Goal: Task Accomplishment & Management: Manage account settings

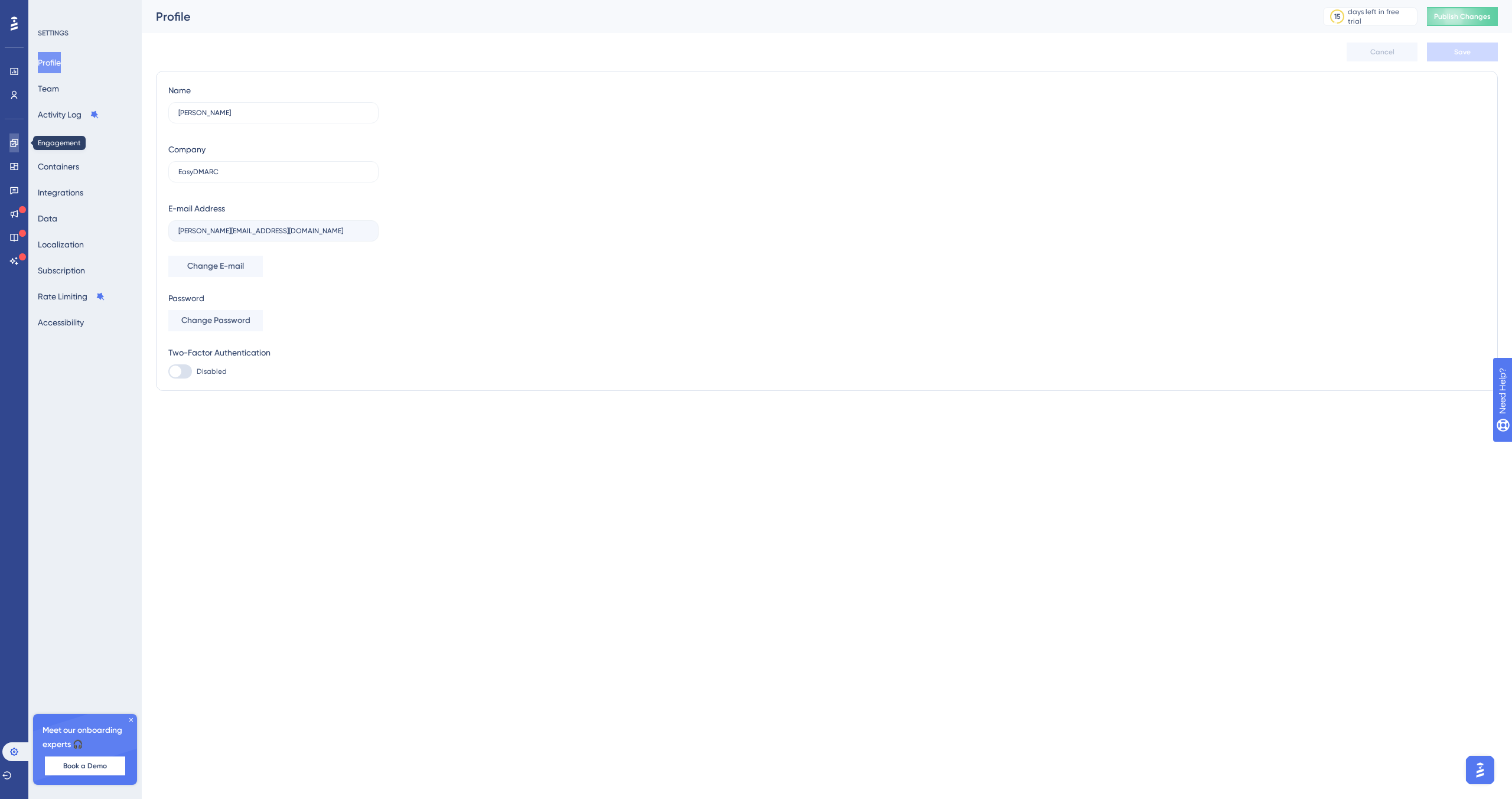
click at [18, 149] on link at bounding box center [13, 143] width 9 height 19
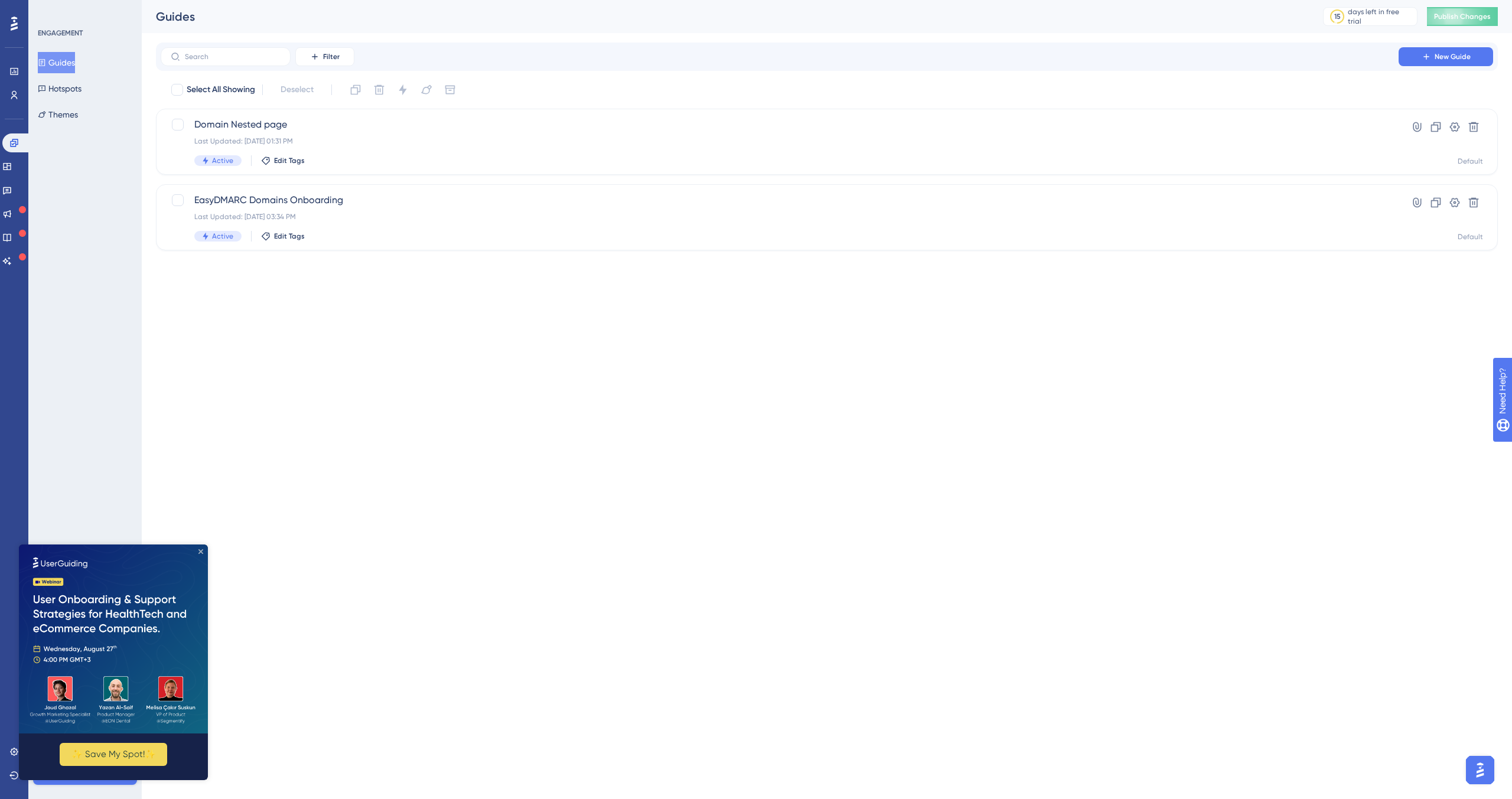
click at [200, 553] on icon "Close Preview" at bounding box center [201, 552] width 5 height 5
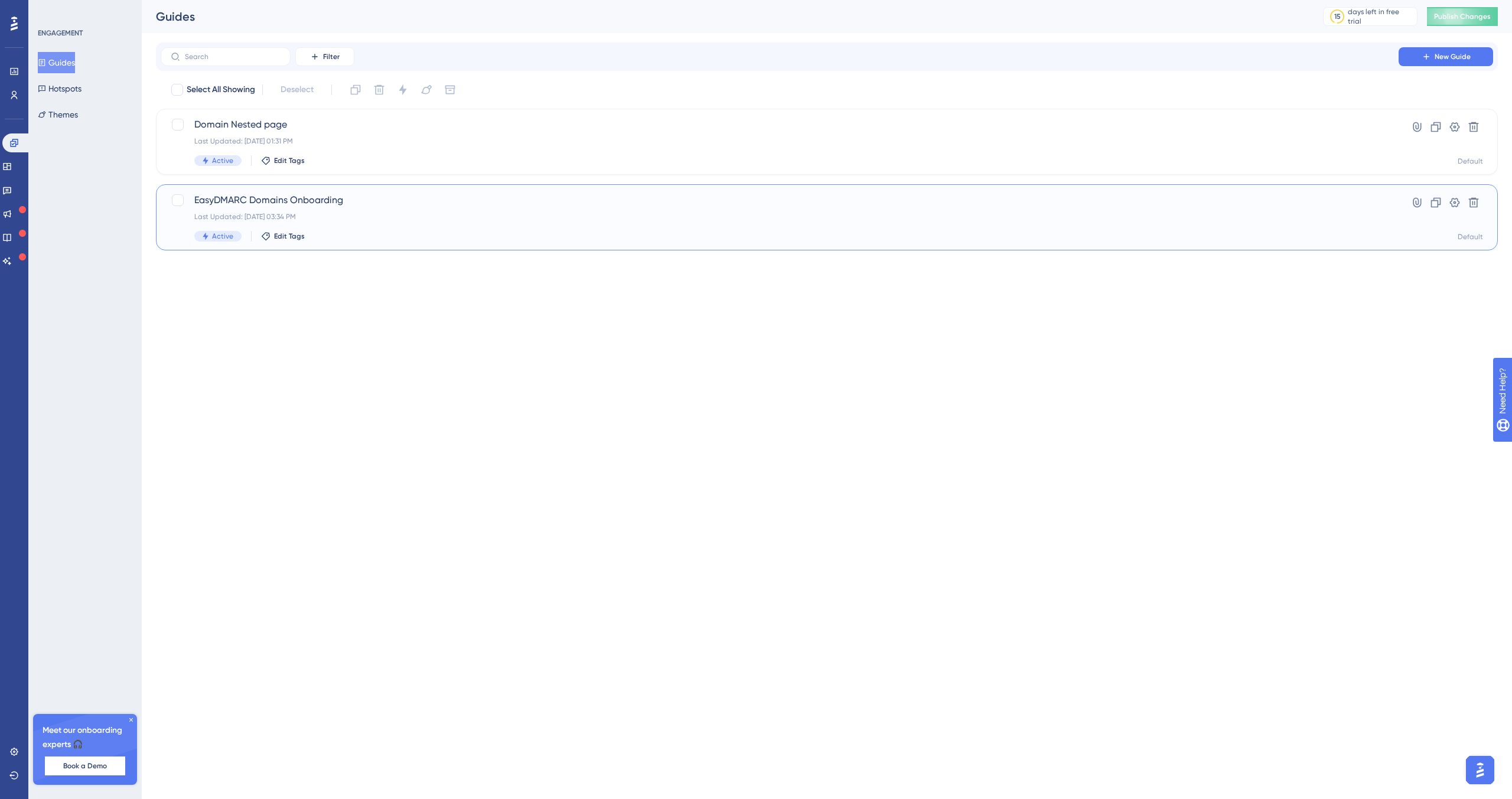
click at [401, 212] on div "Last Updated: Aug 14 2025, 03:34 PM" at bounding box center [779, 216] width 1171 height 9
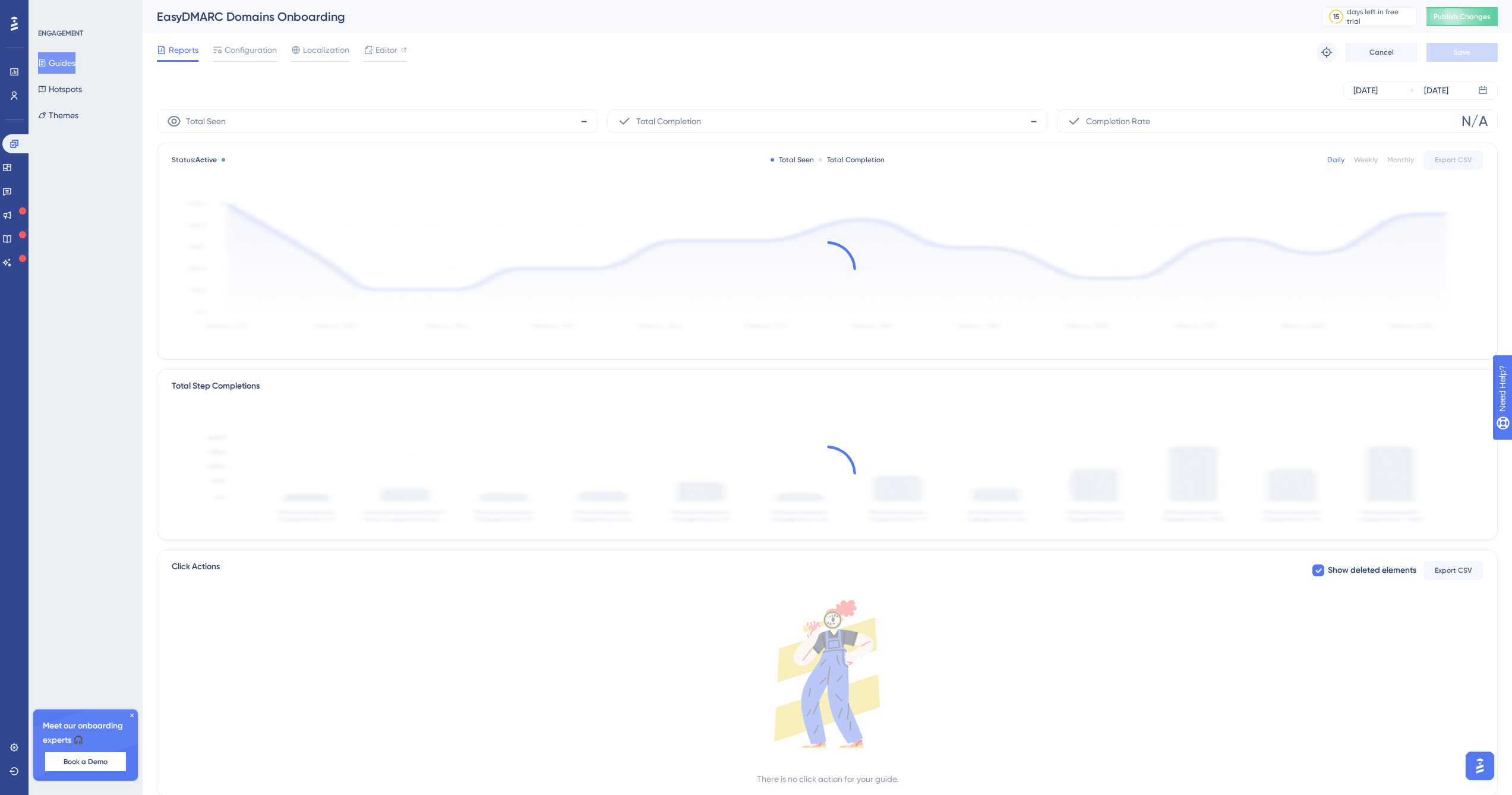
click at [293, 93] on div "Aug 08 2025 Aug 14 2025" at bounding box center [827, 90] width 1340 height 19
click at [265, 53] on span "Configuration" at bounding box center [251, 50] width 52 height 14
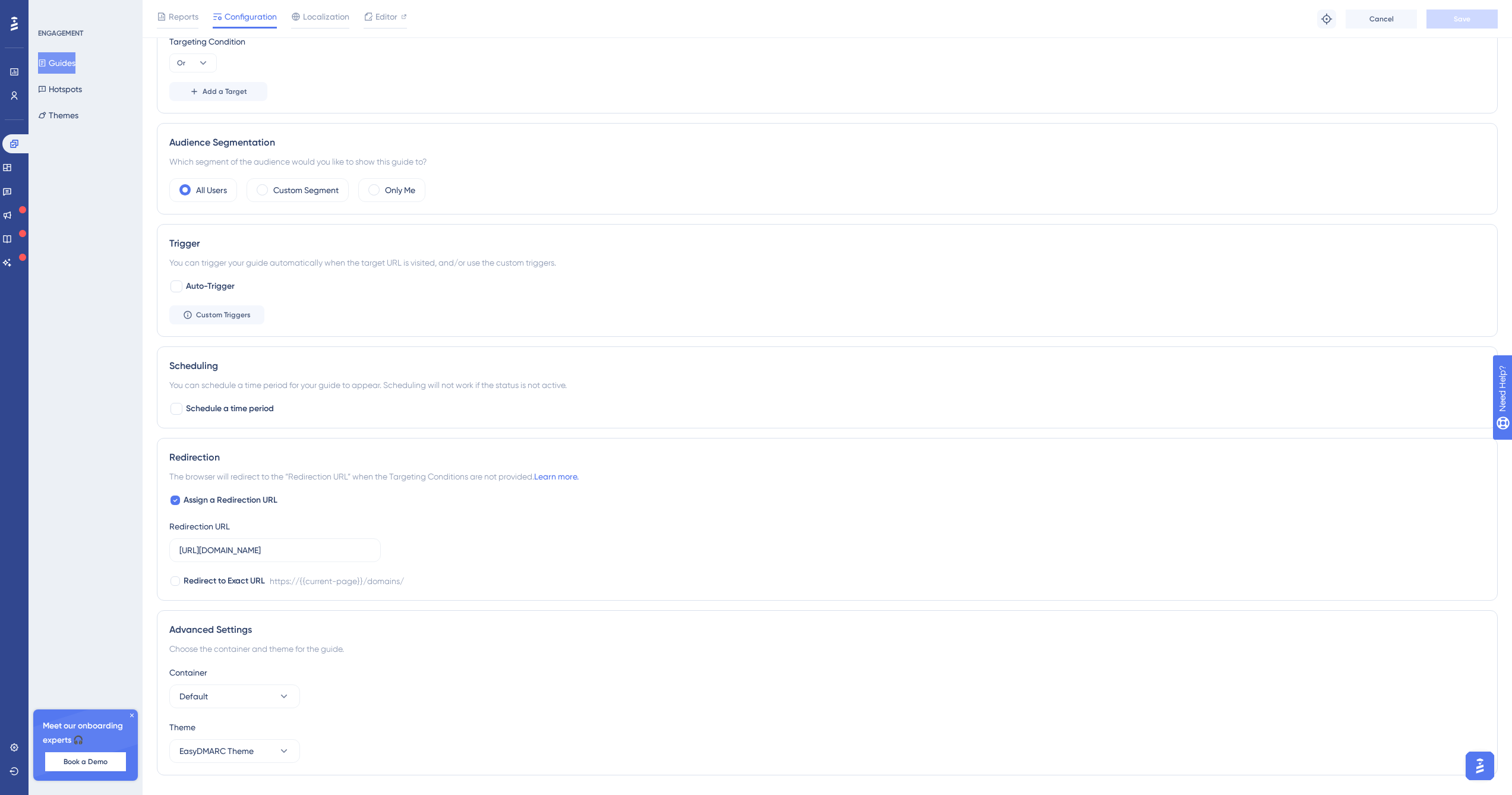
scroll to position [513, 0]
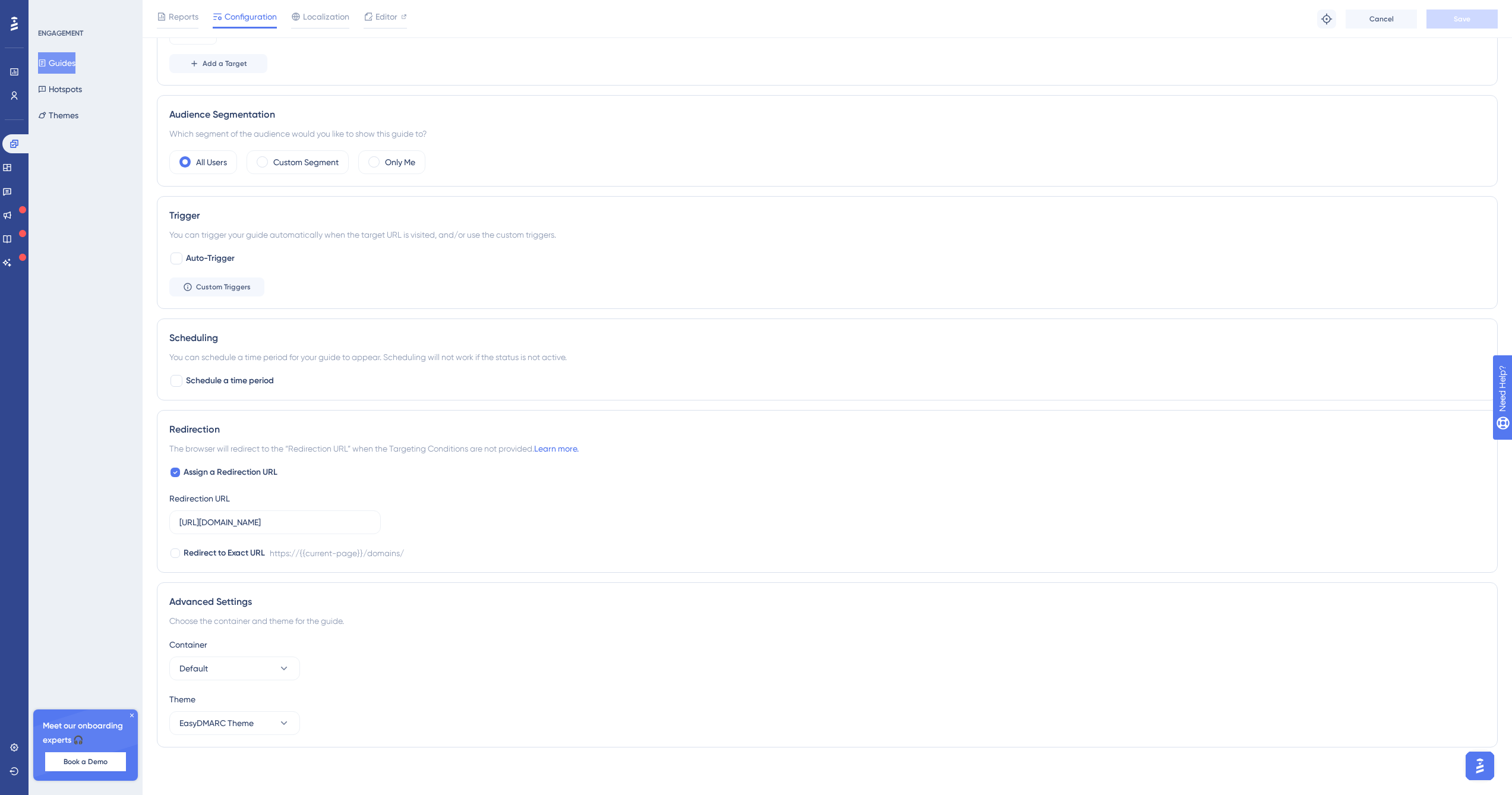
click at [410, 655] on div "Container Default" at bounding box center [827, 659] width 1316 height 43
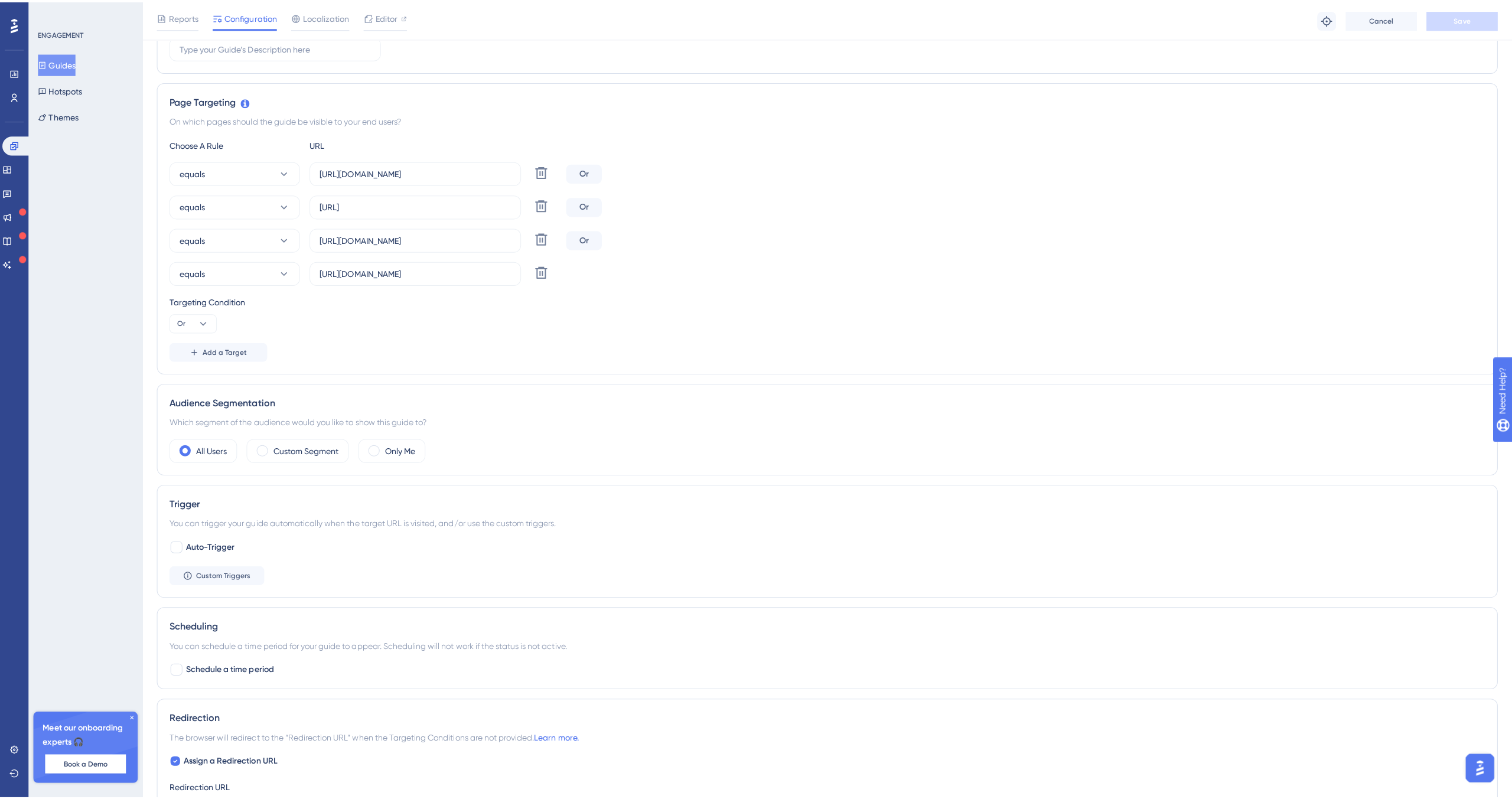
scroll to position [0, 0]
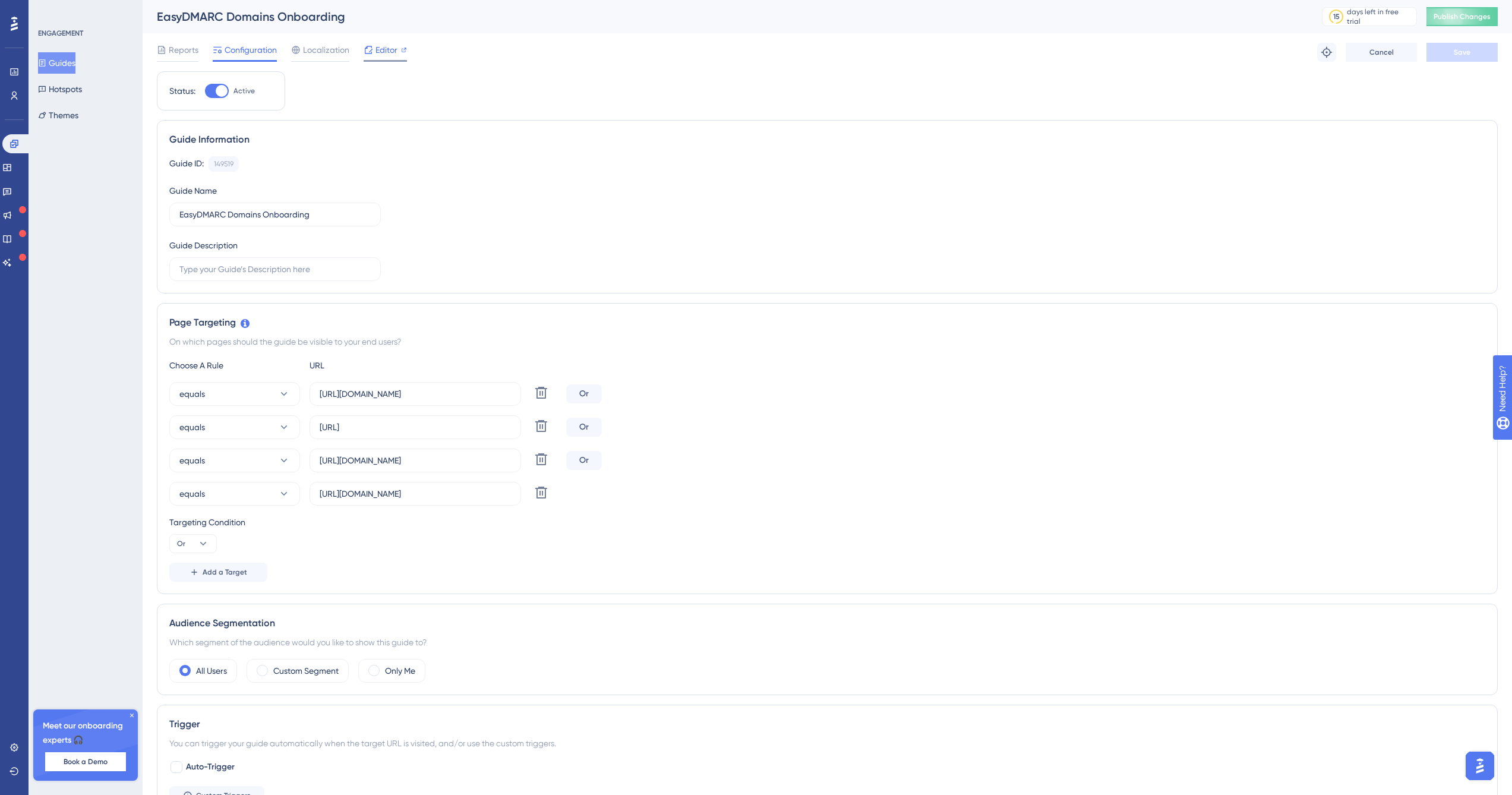
click at [379, 50] on span "Editor" at bounding box center [386, 50] width 22 height 14
click at [235, 572] on span "Add a Target" at bounding box center [225, 572] width 45 height 9
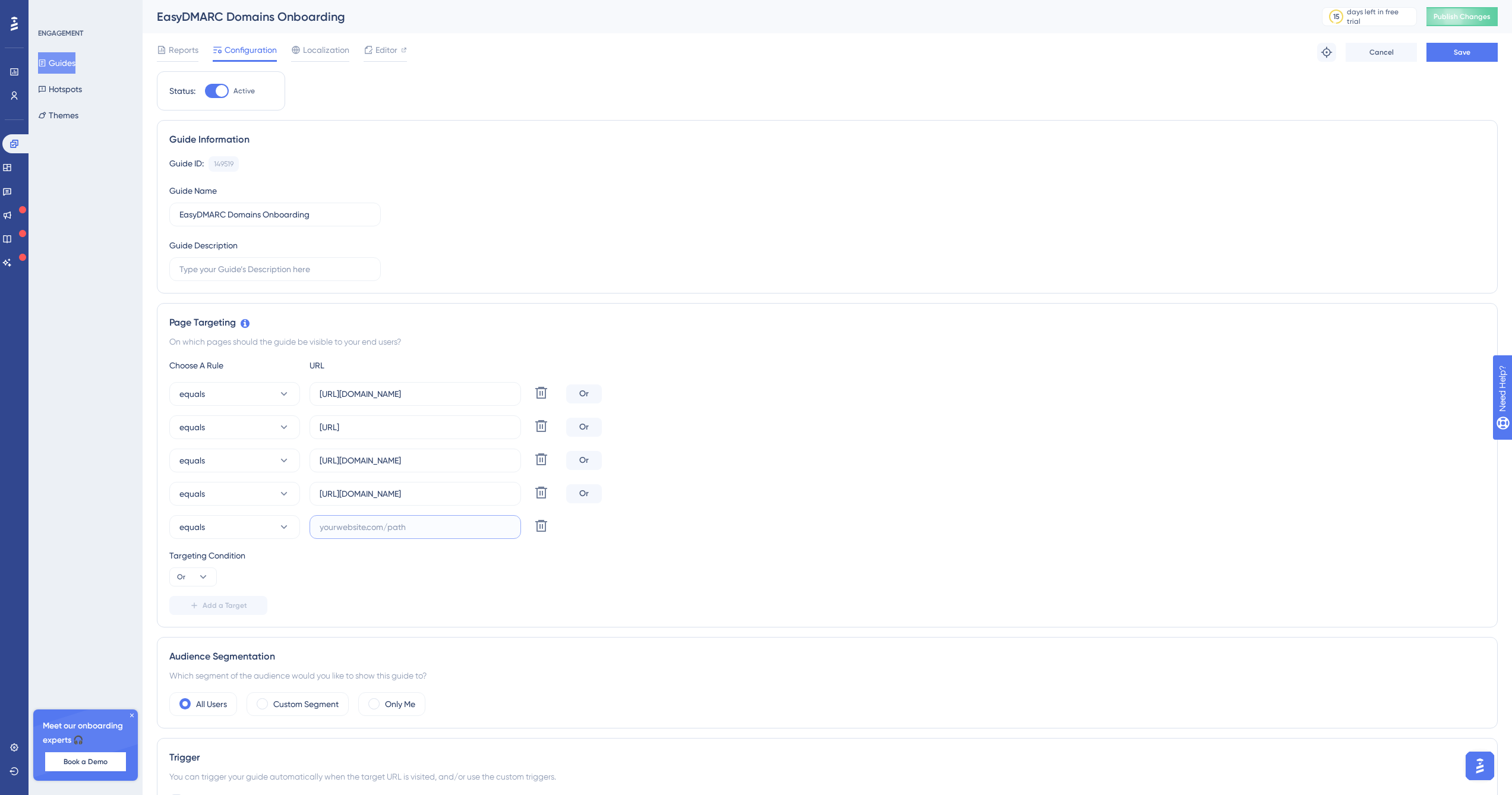
click at [379, 527] on input "text" at bounding box center [415, 527] width 191 height 13
paste input "[URL][DOMAIN_NAME]"
type input "[URL][DOMAIN_NAME]"
click at [541, 400] on icon at bounding box center [541, 392] width 14 height 14
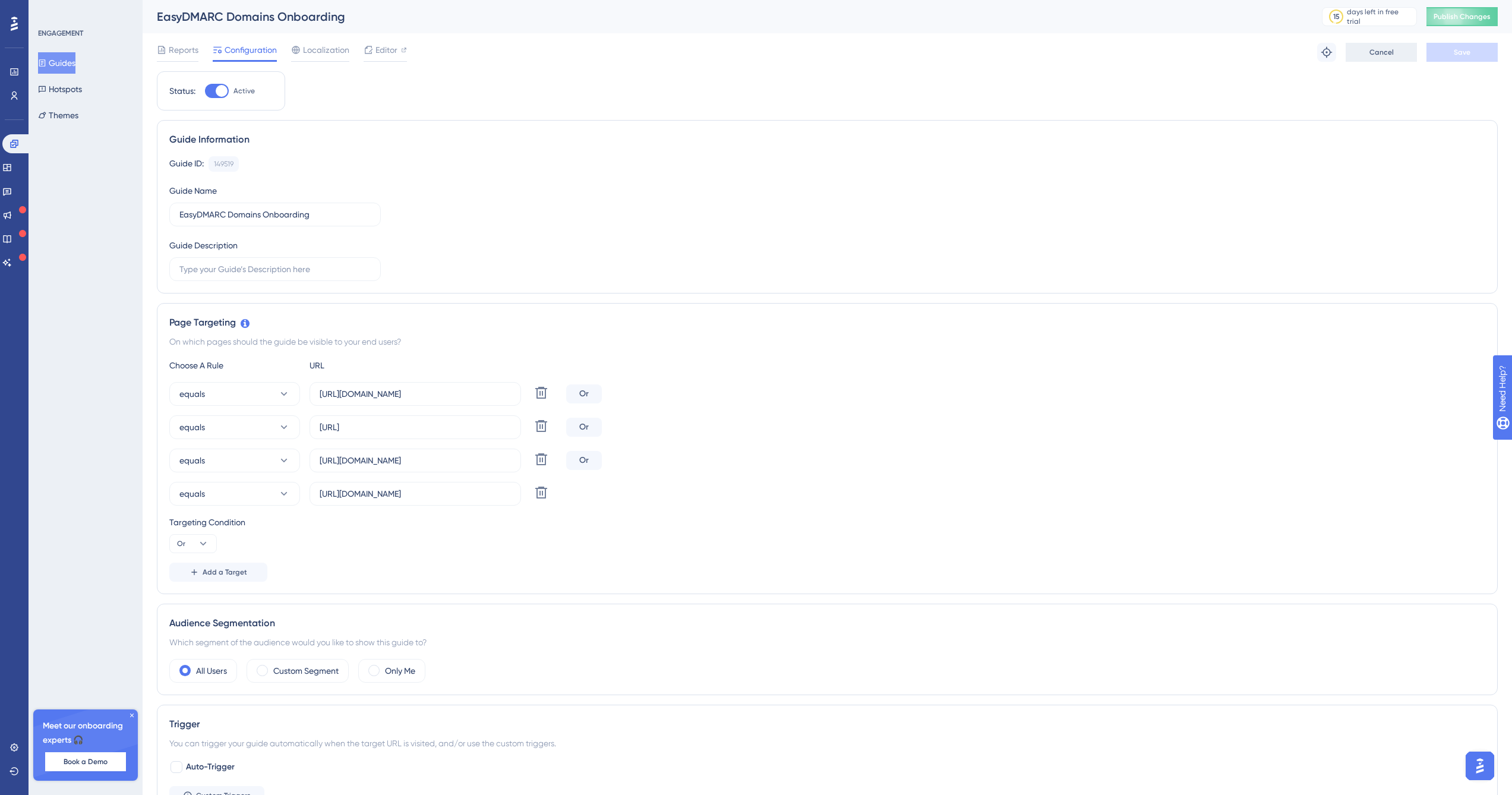
click at [1387, 53] on span "Cancel" at bounding box center [1381, 52] width 24 height 9
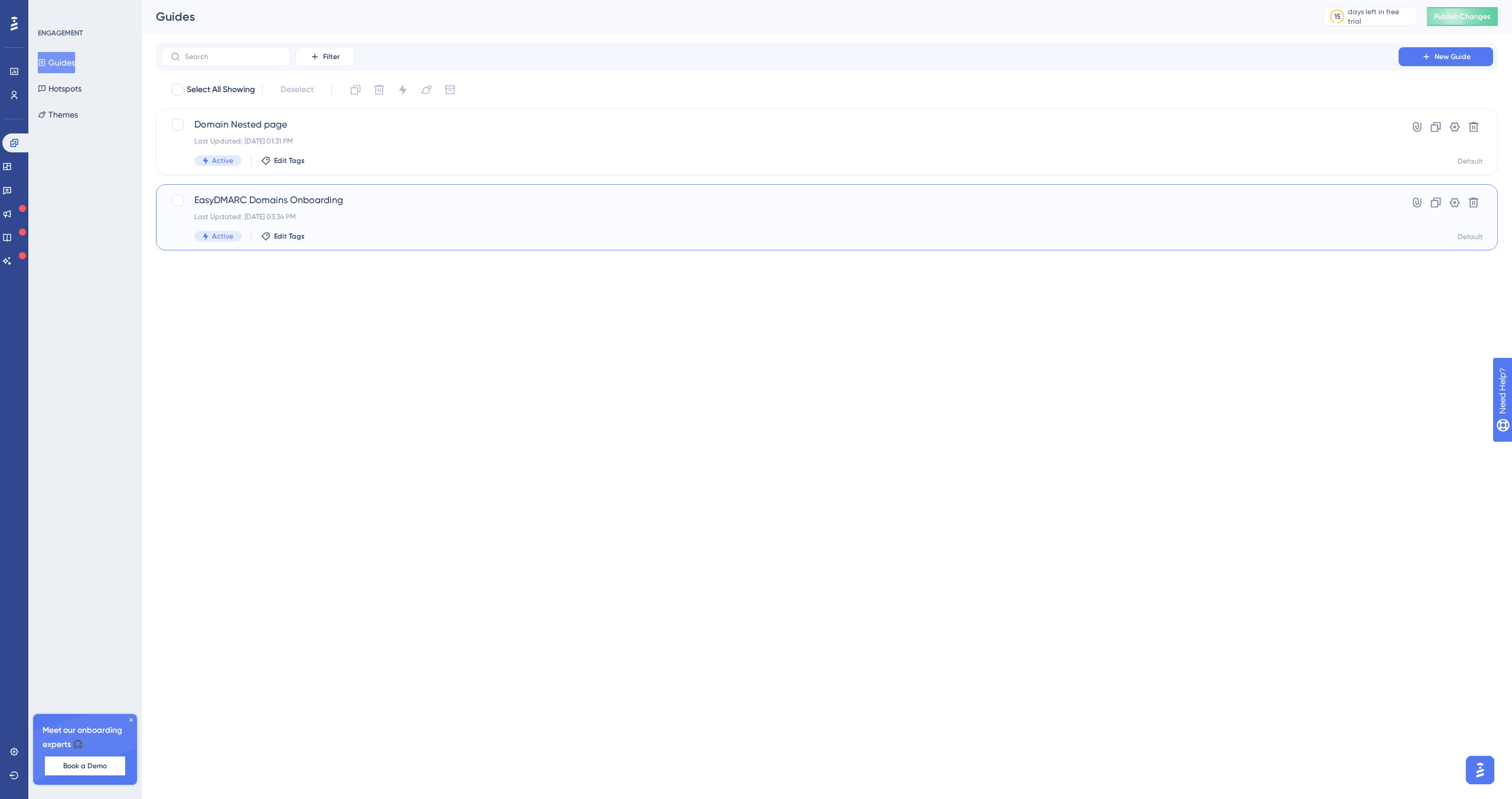
click at [411, 215] on div "Last Updated: Aug 14 2025, 03:34 PM" at bounding box center [779, 216] width 1171 height 9
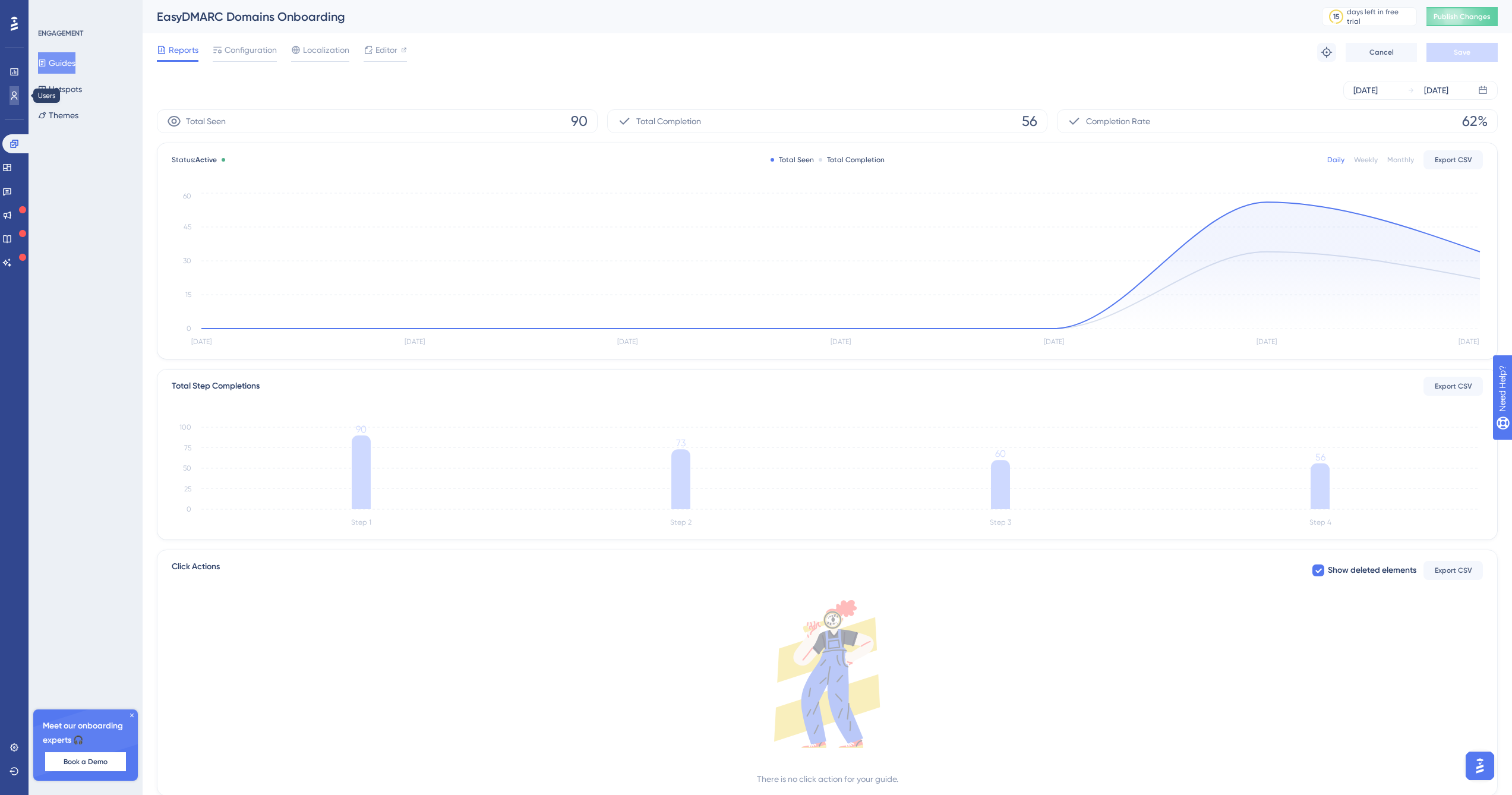
click at [9, 96] on link at bounding box center [13, 95] width 9 height 19
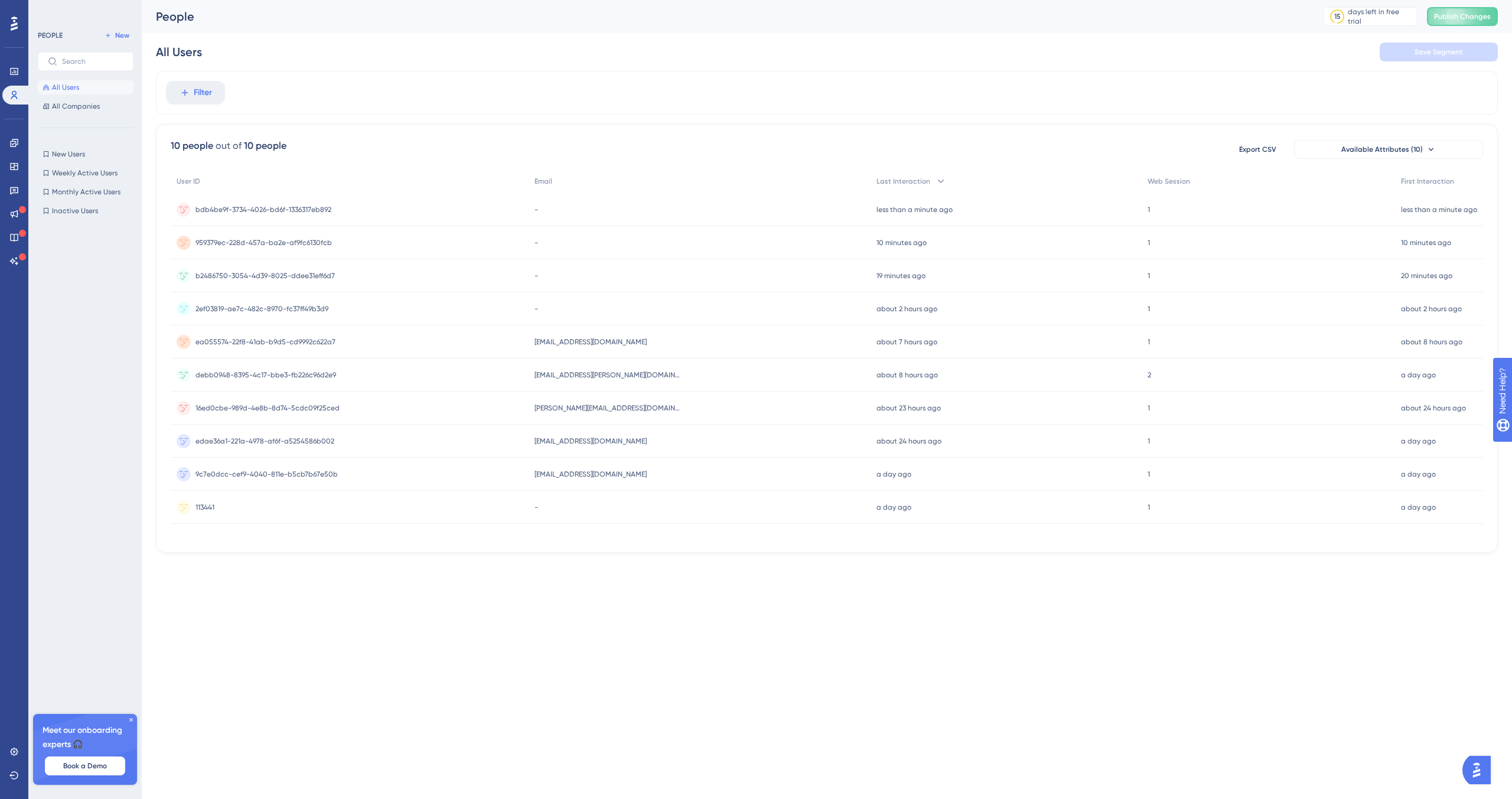
click at [1134, 83] on div "Filter" at bounding box center [826, 93] width 1342 height 43
click at [1418, 207] on time "less than a minute ago" at bounding box center [1439, 210] width 76 height 8
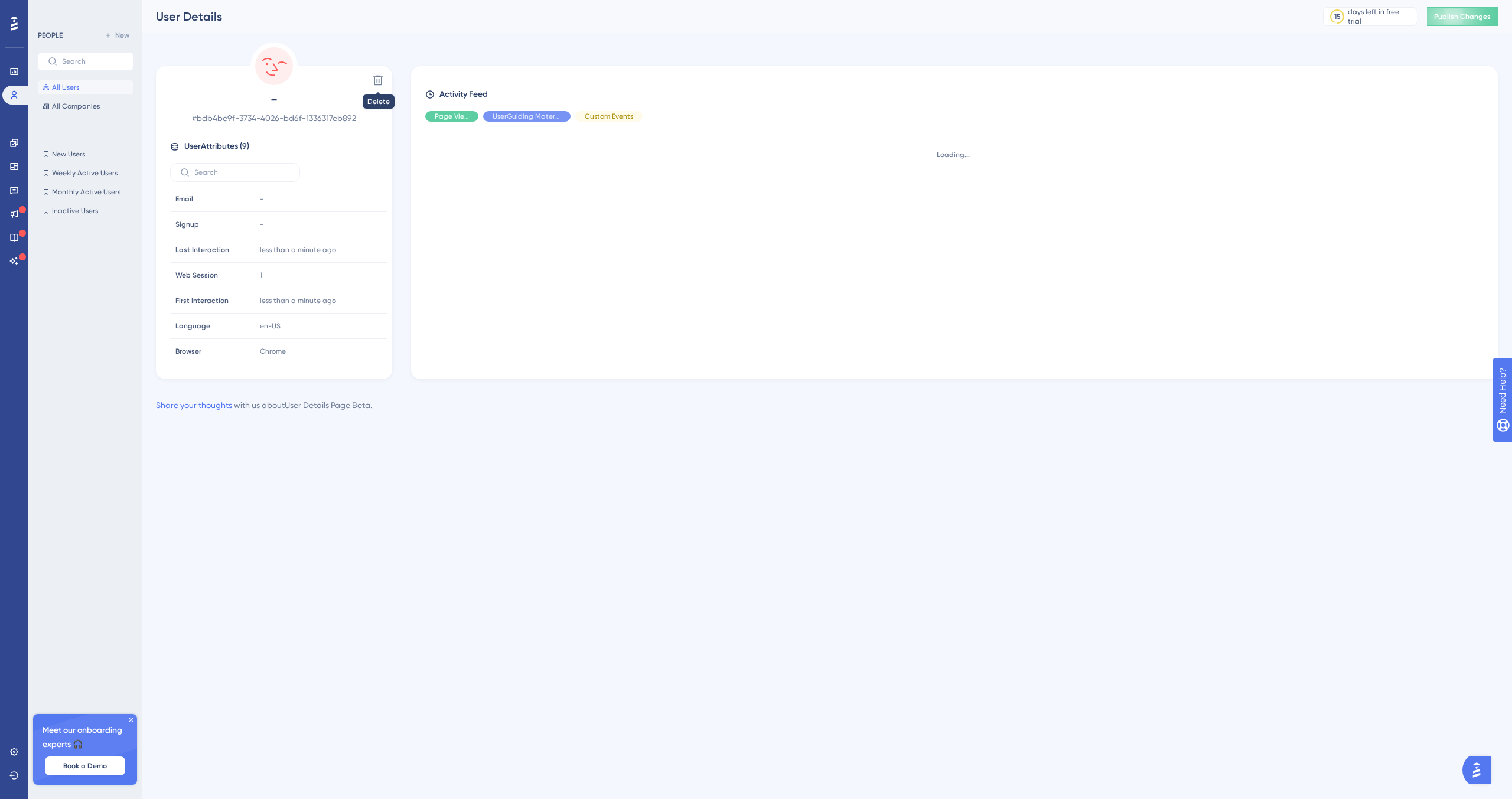
click at [380, 78] on icon at bounding box center [378, 80] width 12 height 12
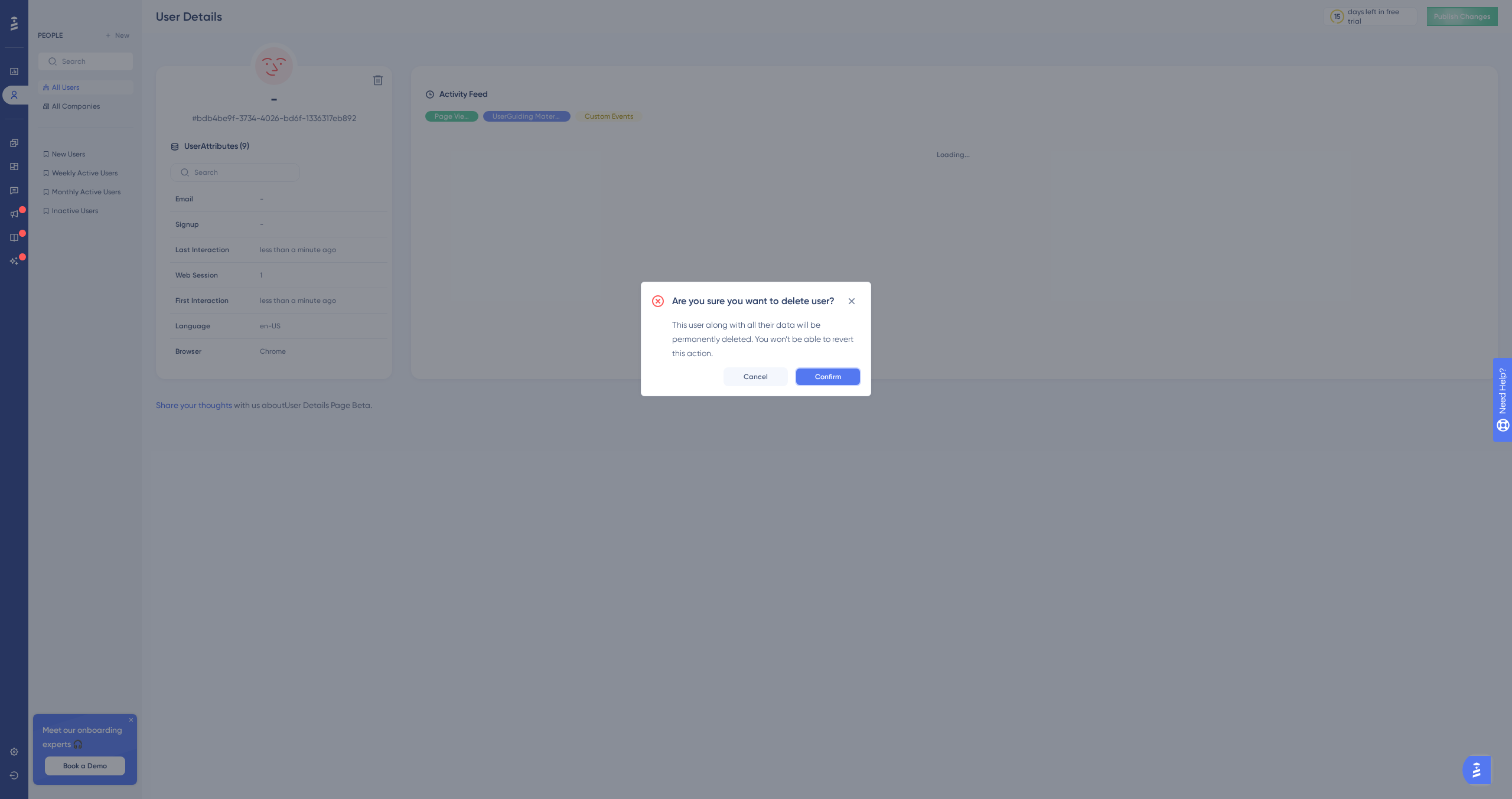
click at [833, 375] on span "Confirm" at bounding box center [828, 376] width 26 height 9
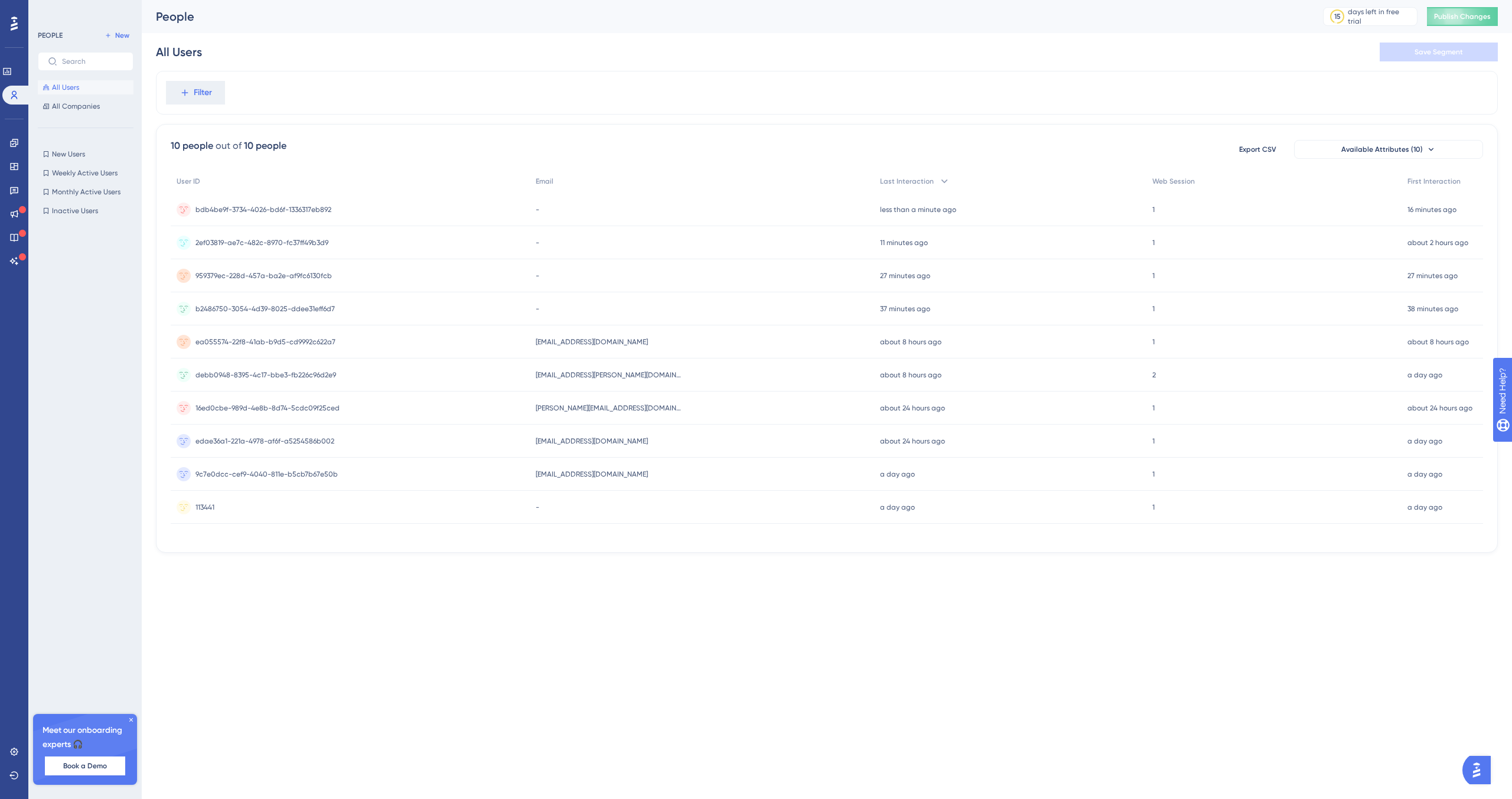
click at [1015, 213] on div "less than a minute ago [DATE] 17:57" at bounding box center [1010, 210] width 273 height 33
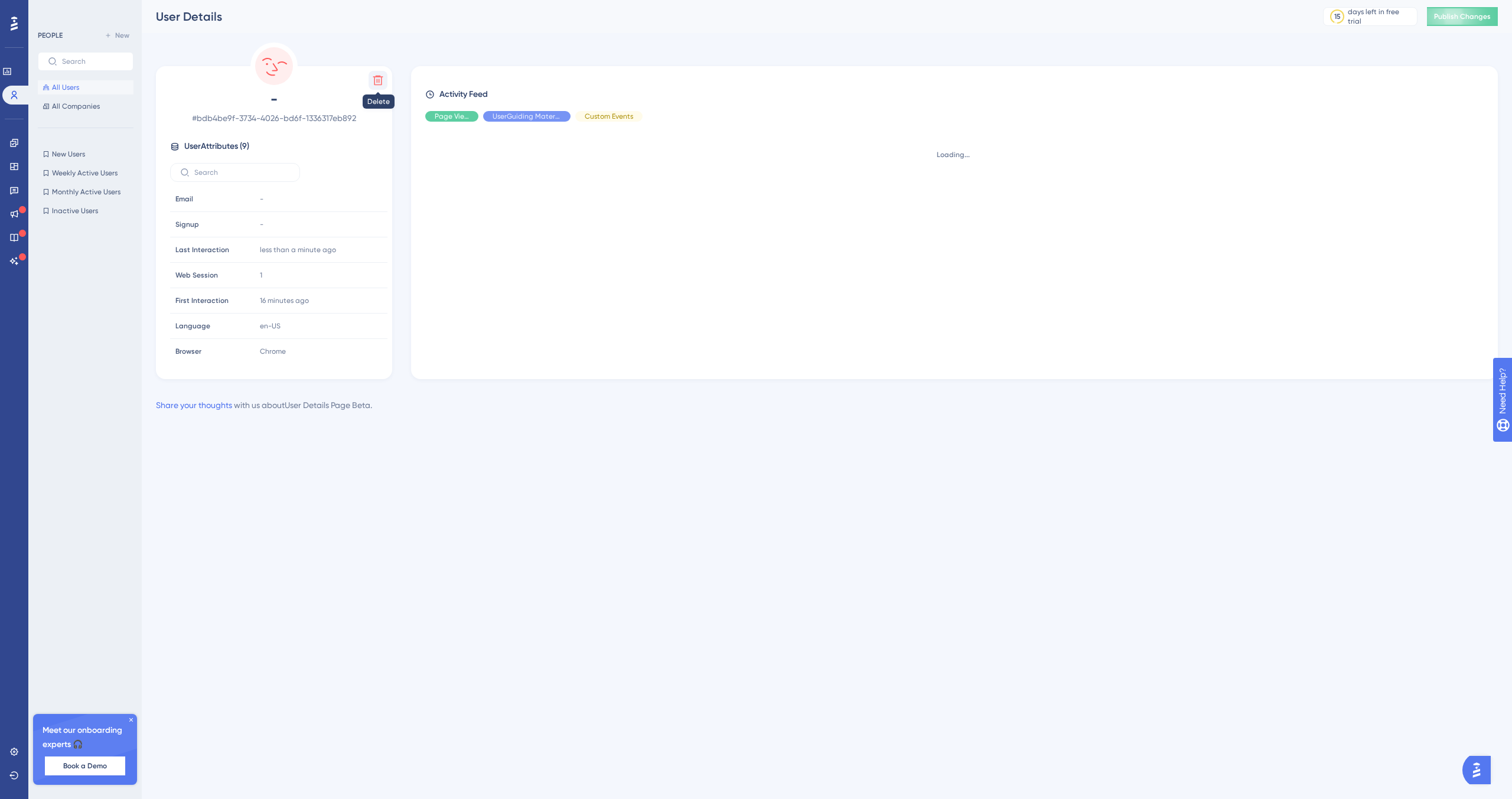
click at [377, 79] on icon at bounding box center [378, 80] width 12 height 12
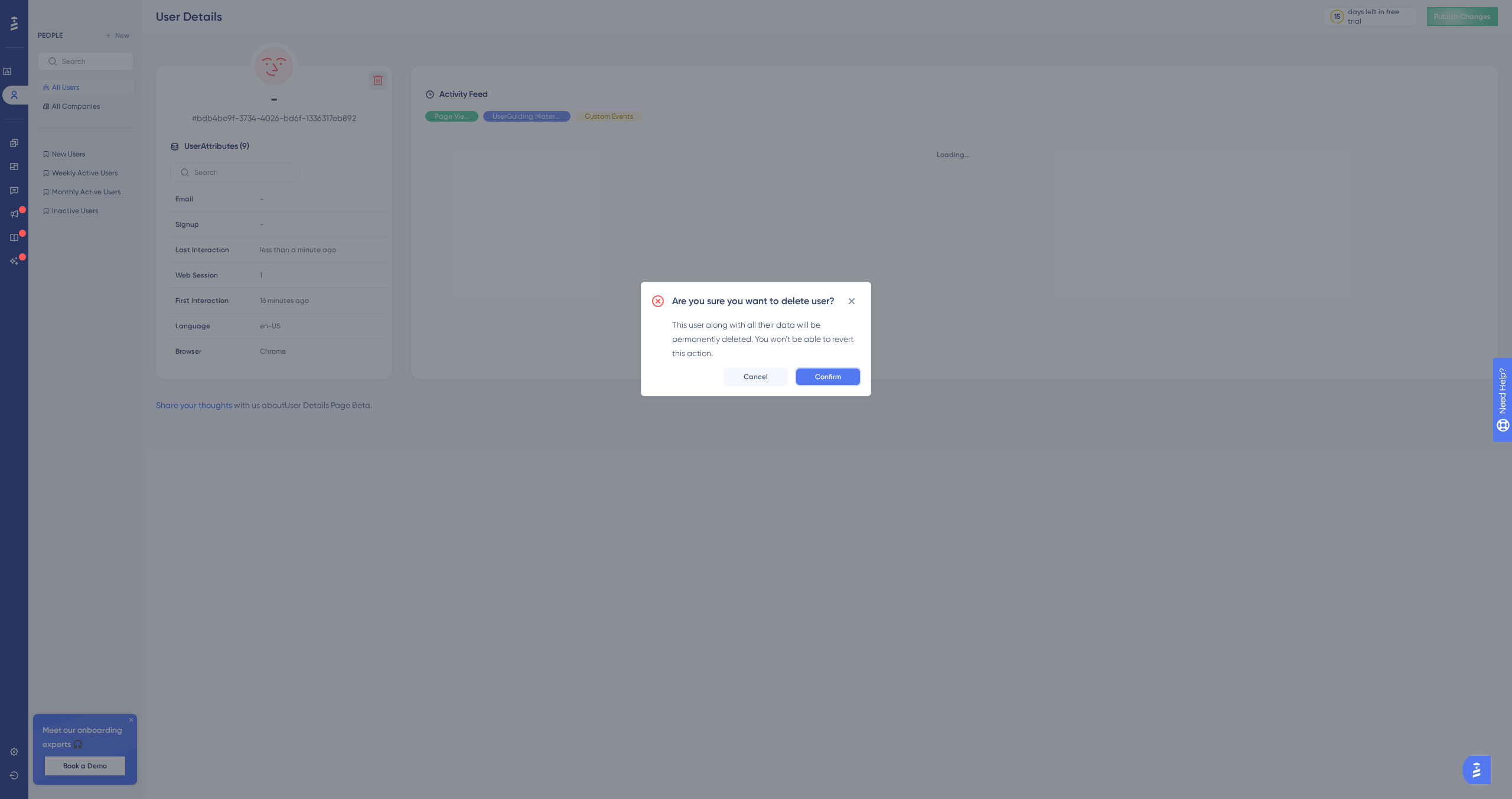
click at [837, 376] on span "Confirm" at bounding box center [828, 376] width 26 height 9
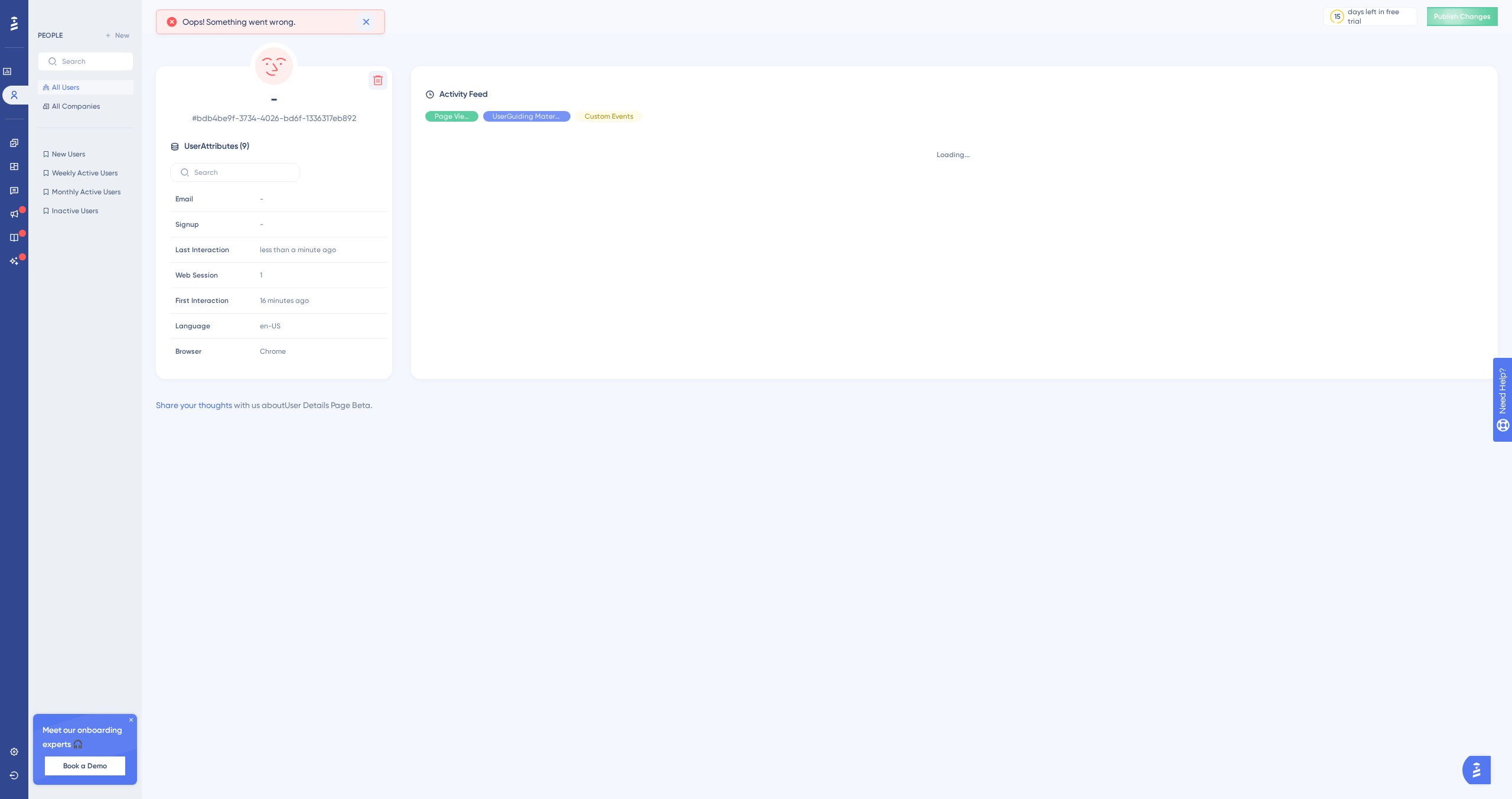
click at [369, 26] on icon at bounding box center [366, 22] width 12 height 12
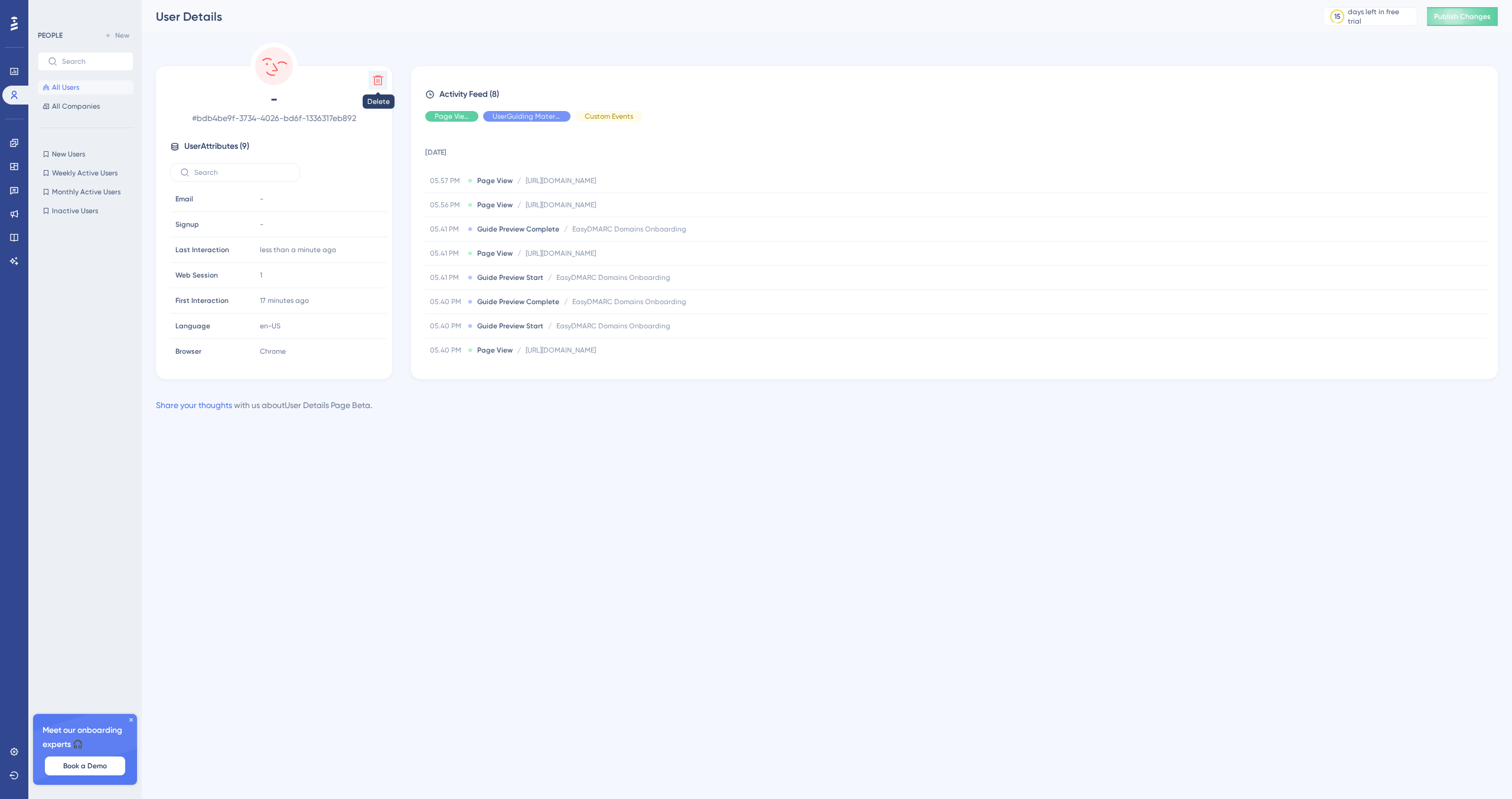
click at [375, 83] on icon at bounding box center [378, 80] width 12 height 12
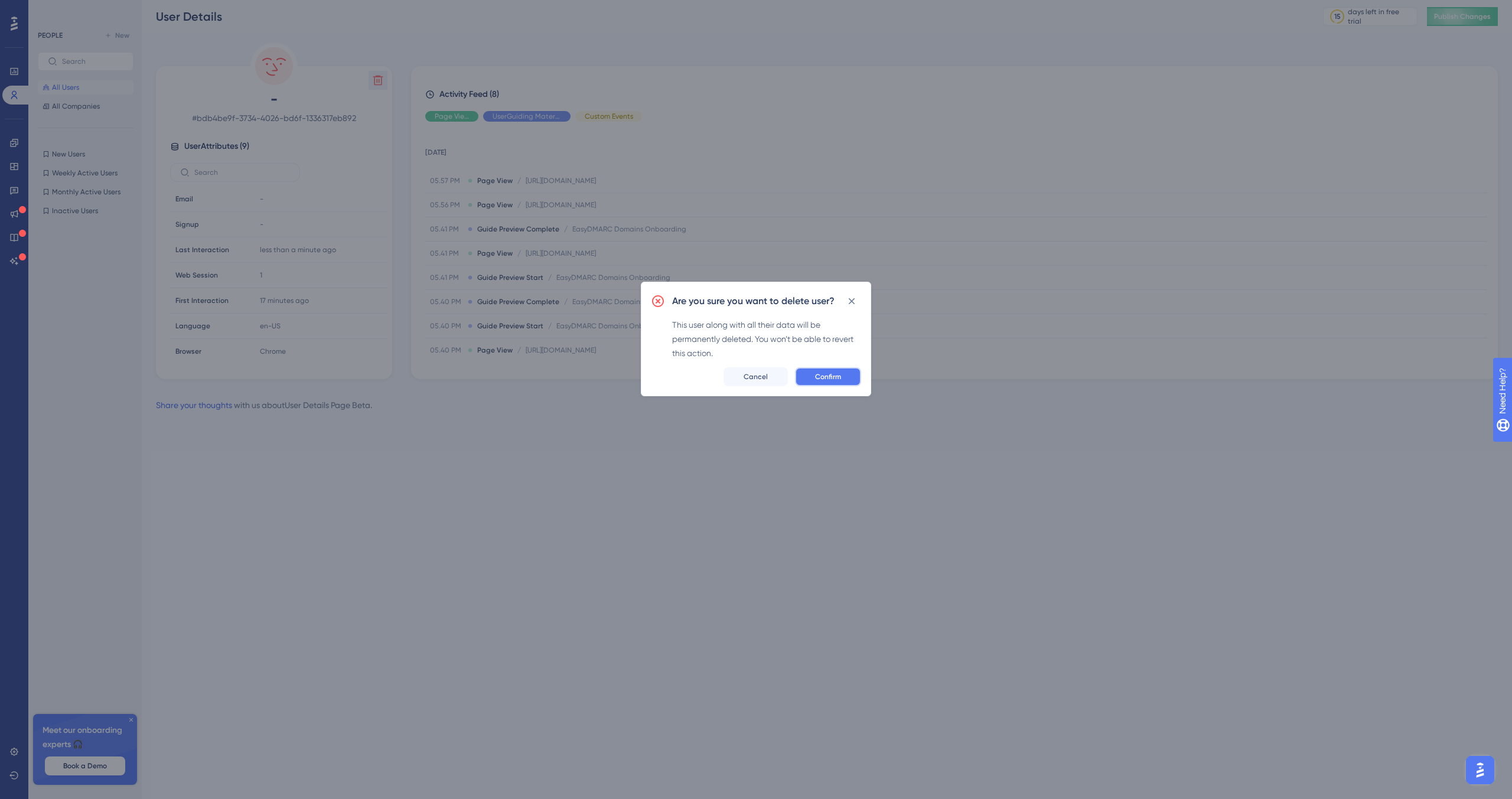
click at [834, 374] on span "Confirm" at bounding box center [828, 376] width 26 height 9
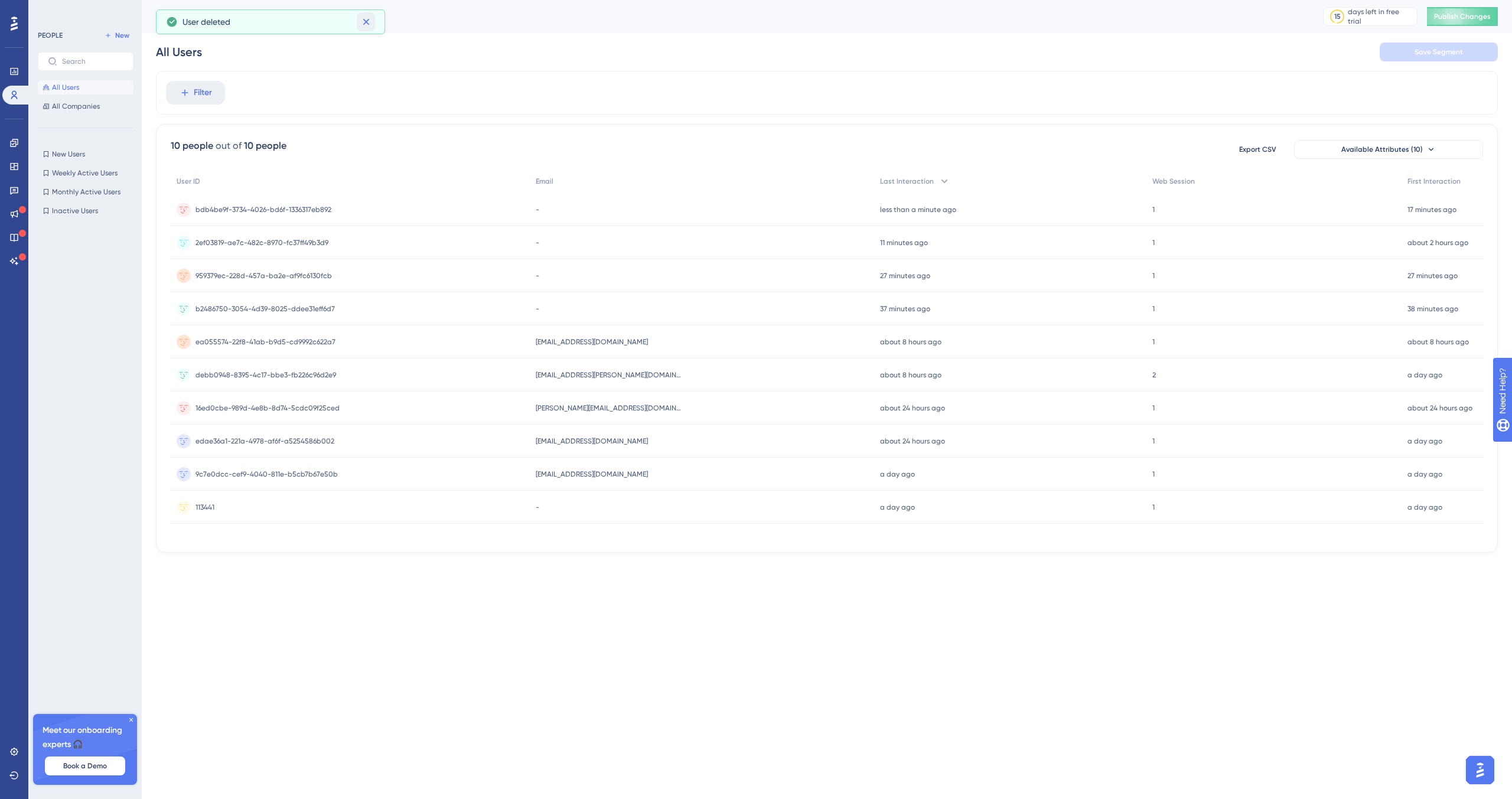
click at [370, 25] on icon at bounding box center [366, 22] width 12 height 12
